Goal: Task Accomplishment & Management: Manage account settings

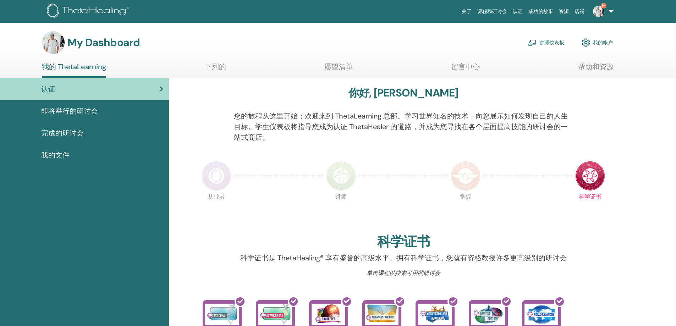
click at [558, 40] on link "讲师仪表板" at bounding box center [546, 43] width 36 height 16
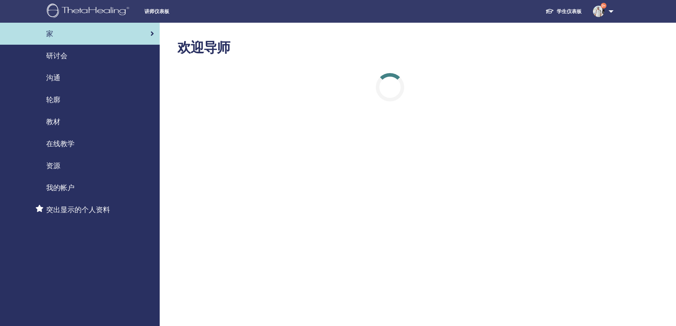
click at [65, 60] on span "研讨会" at bounding box center [56, 55] width 21 height 11
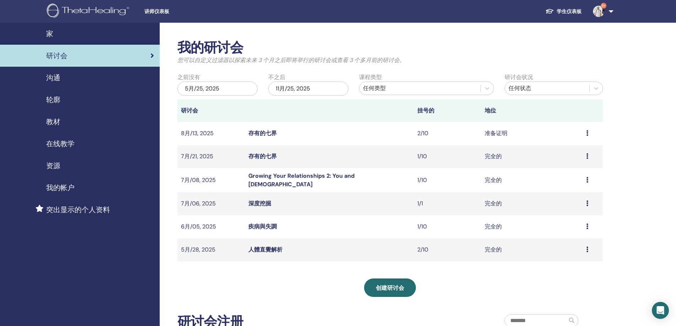
click at [271, 132] on link "存有的七界" at bounding box center [262, 132] width 28 height 7
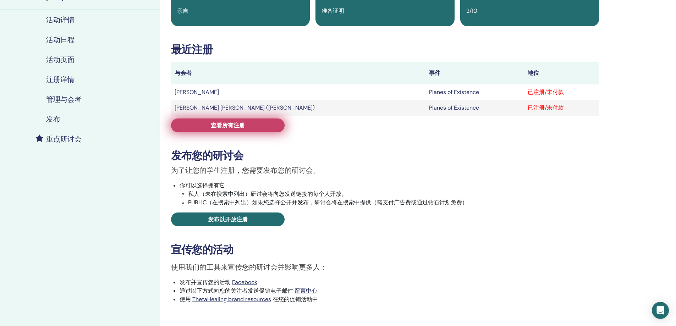
scroll to position [71, 0]
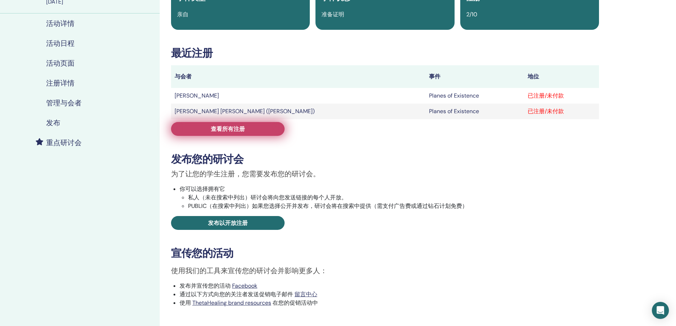
click at [268, 125] on link "查看所有注册" at bounding box center [227, 129] width 113 height 14
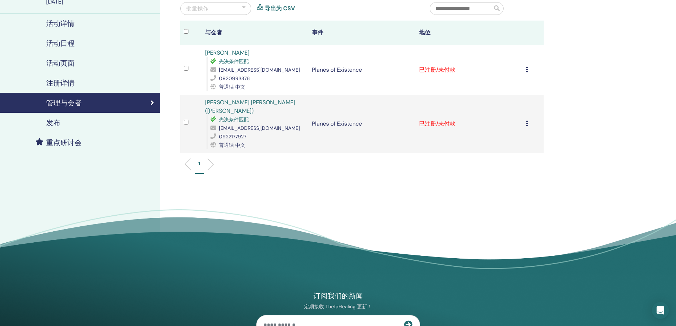
click at [527, 70] on icon at bounding box center [527, 70] width 2 height 6
click at [507, 131] on p "完成并认证" at bounding box center [507, 130] width 34 height 9
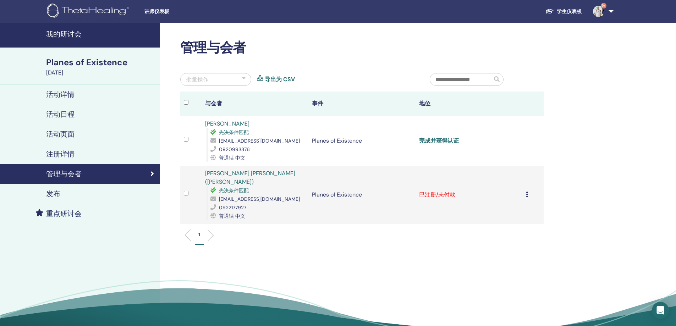
click at [446, 141] on link "完成并获得认证" at bounding box center [439, 140] width 40 height 7
click at [528, 192] on div "取消注册 不自动认证 标记为已付费 标记为未付款 标记为缺席 完成并认证 下载证书" at bounding box center [533, 194] width 14 height 9
click at [509, 254] on p "完成并认证" at bounding box center [509, 252] width 34 height 9
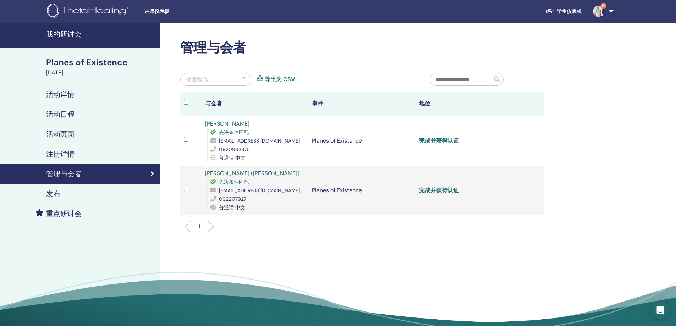
click at [434, 190] on link "完成并获得认证" at bounding box center [439, 190] width 40 height 7
click at [82, 177] on div "管理与会者" at bounding box center [80, 174] width 148 height 9
click at [96, 149] on link "注册详情" at bounding box center [80, 154] width 160 height 20
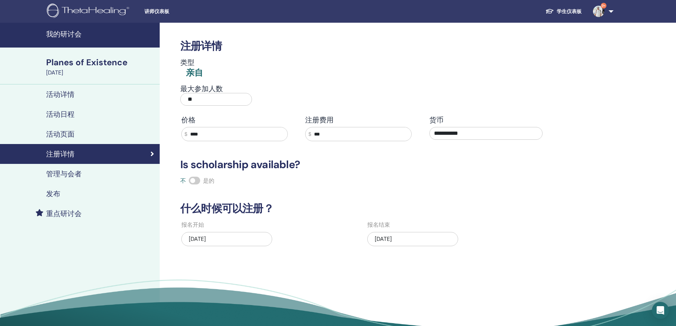
click at [94, 128] on link "活动页面" at bounding box center [80, 134] width 160 height 20
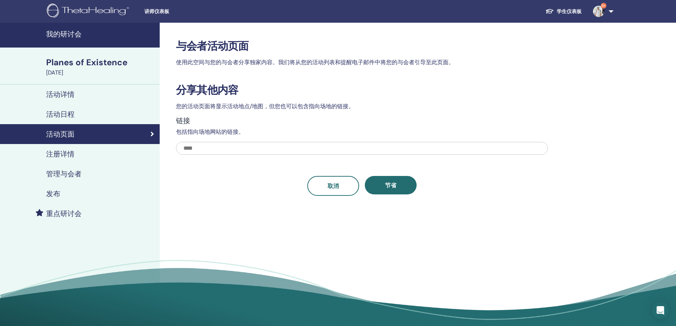
click at [106, 105] on link "活动日程" at bounding box center [80, 114] width 160 height 20
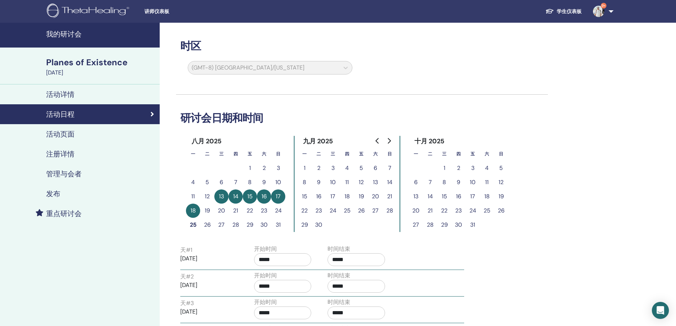
click at [112, 92] on div "活动详情" at bounding box center [80, 94] width 148 height 9
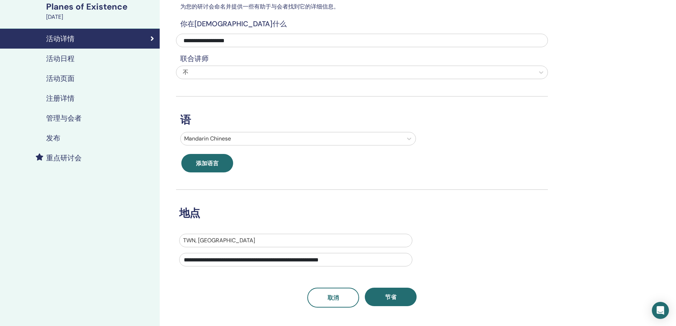
scroll to position [35, 0]
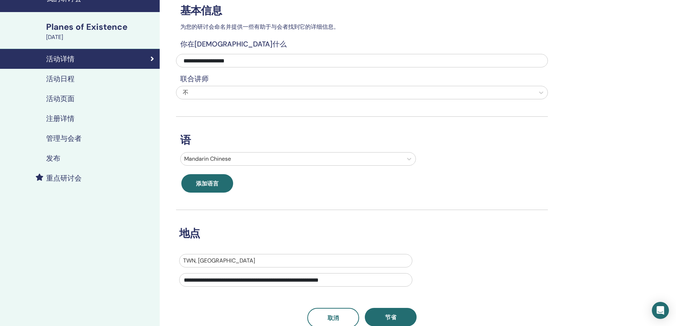
click at [66, 176] on h4 "重点研讨会" at bounding box center [63, 178] width 35 height 9
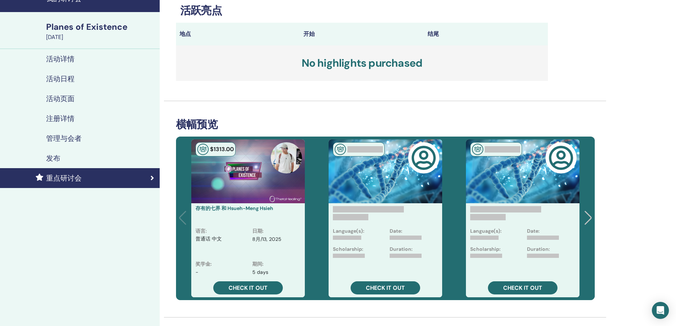
click at [66, 159] on div "发布" at bounding box center [80, 158] width 148 height 9
